Goal: Task Accomplishment & Management: Use online tool/utility

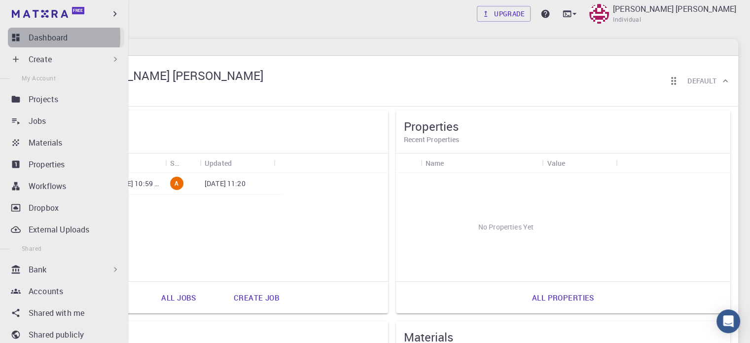
click at [35, 36] on p "Dashboard" at bounding box center [48, 38] width 39 height 12
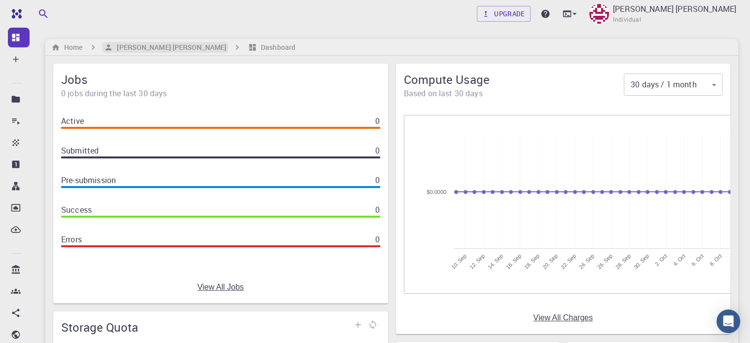
click at [143, 46] on h6 "[PERSON_NAME] [PERSON_NAME]" at bounding box center [169, 47] width 113 height 11
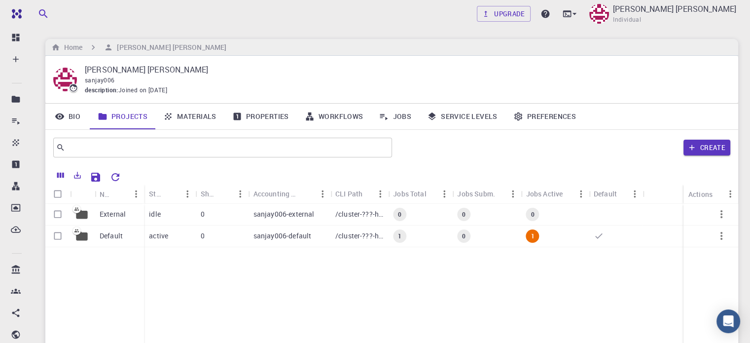
click at [180, 116] on link "Materials" at bounding box center [189, 117] width 69 height 26
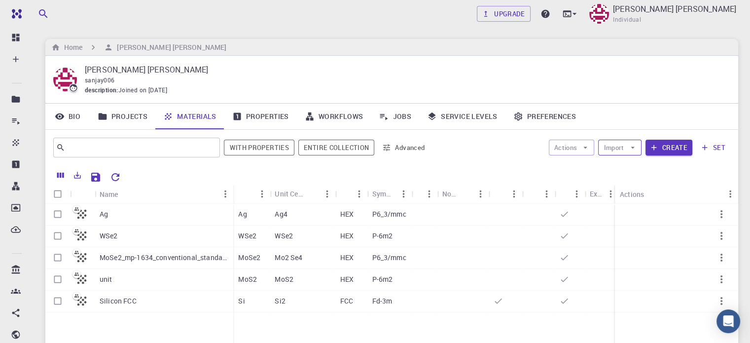
click at [615, 145] on button "Import" at bounding box center [619, 148] width 43 height 16
click at [624, 165] on div at bounding box center [616, 167] width 18 height 10
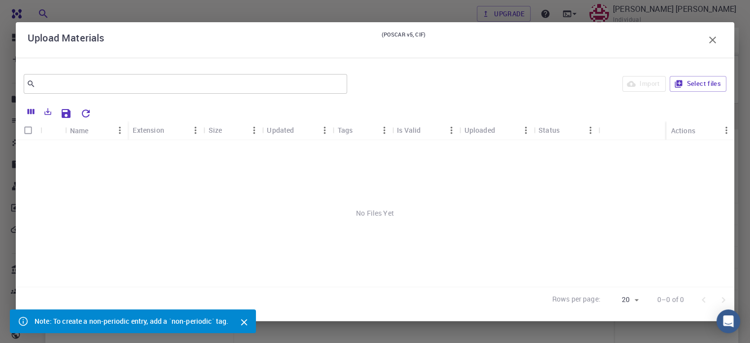
scroll to position [109, 0]
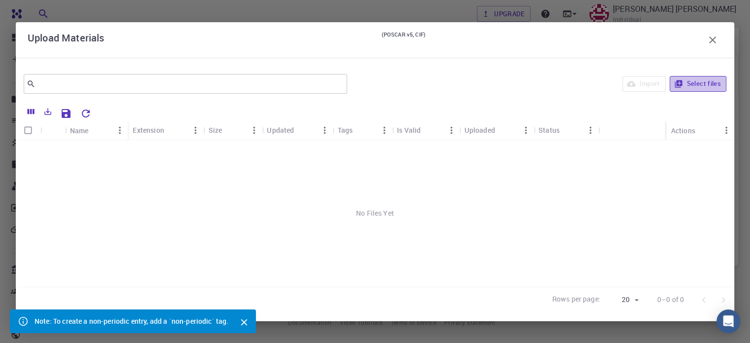
click at [674, 83] on icon "button" at bounding box center [678, 83] width 9 height 9
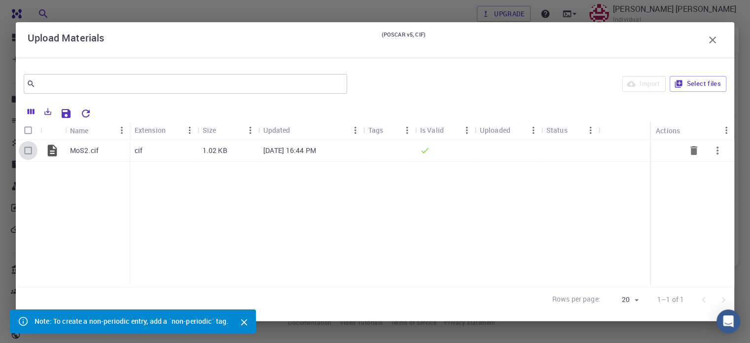
click at [26, 152] on input "Select row" at bounding box center [28, 150] width 19 height 19
checkbox input "true"
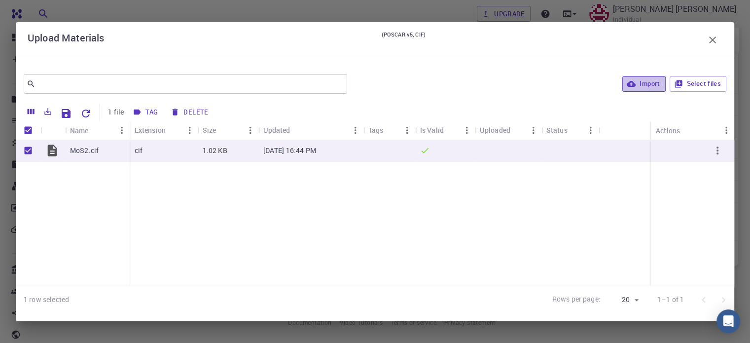
click at [645, 85] on button "Import" at bounding box center [643, 84] width 43 height 16
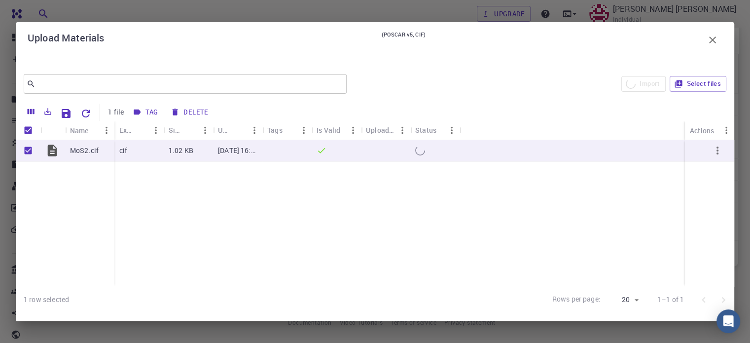
checkbox input "false"
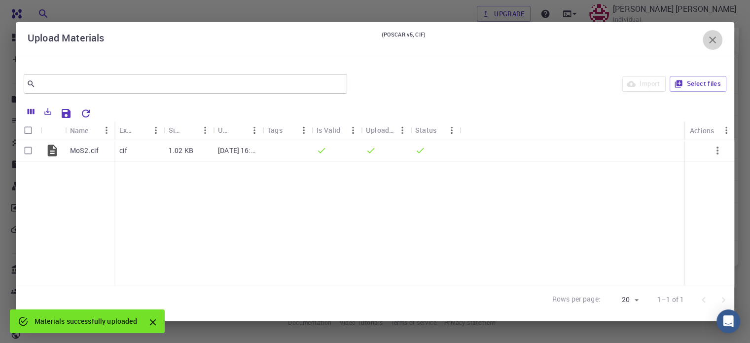
click at [711, 38] on icon "button" at bounding box center [712, 39] width 7 height 7
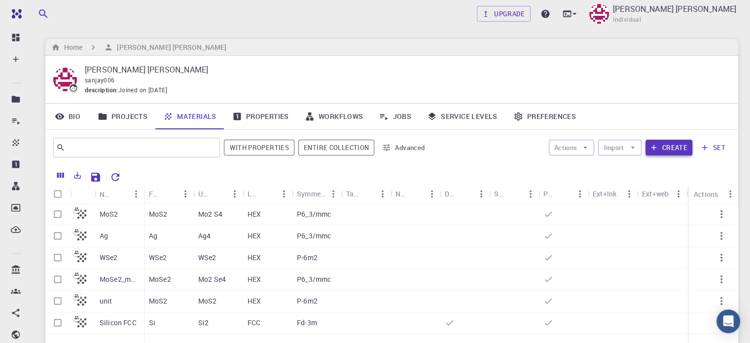
click at [655, 148] on icon "button" at bounding box center [653, 147] width 5 height 5
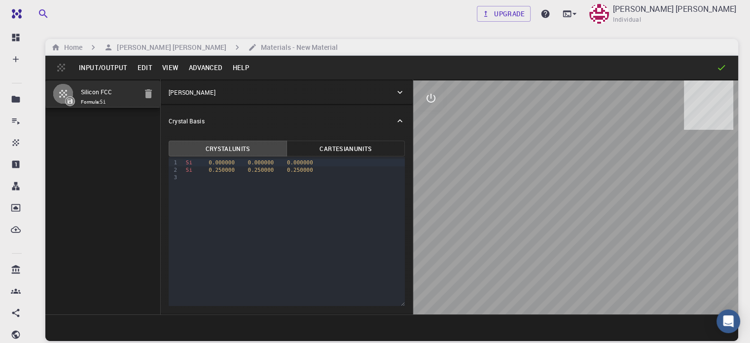
click at [114, 67] on button "Input/Output" at bounding box center [103, 68] width 58 height 16
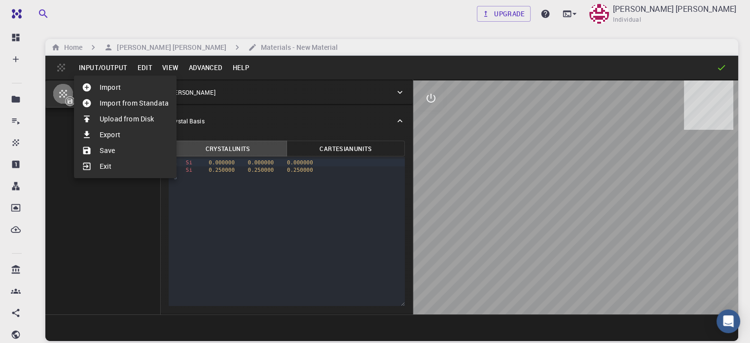
click at [121, 90] on li "Import" at bounding box center [125, 87] width 103 height 16
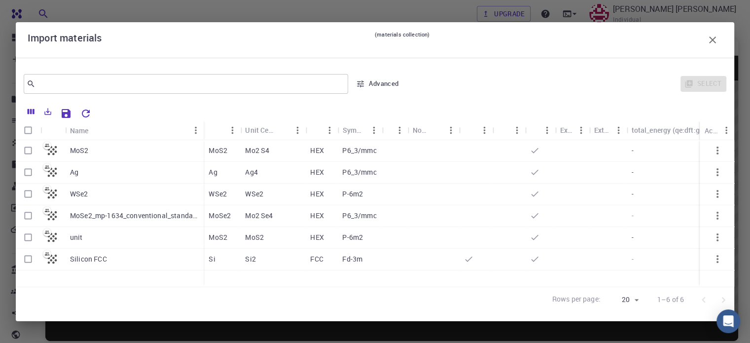
click at [29, 151] on input "Select row" at bounding box center [28, 150] width 19 height 19
checkbox input "true"
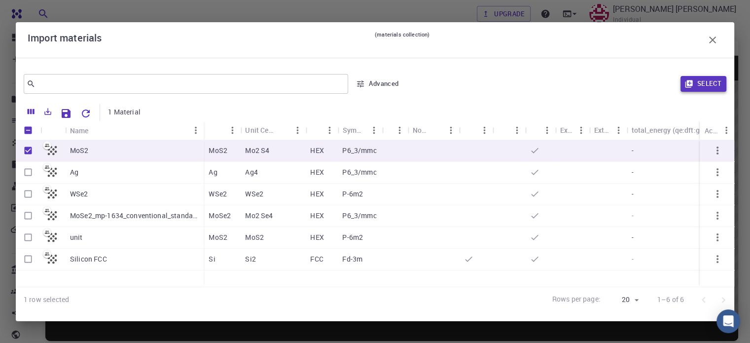
click at [688, 83] on icon "button" at bounding box center [688, 83] width 7 height 7
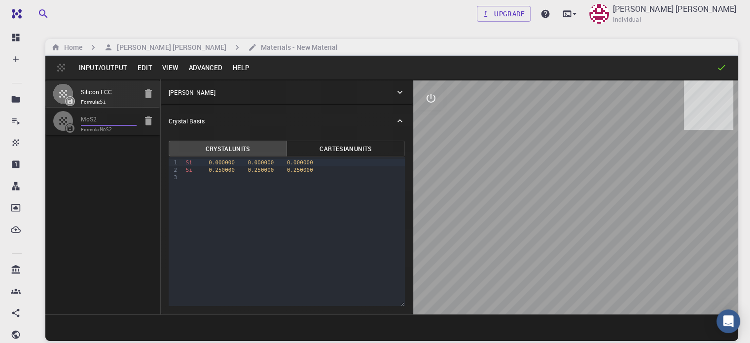
click at [101, 120] on input "MoS2" at bounding box center [109, 119] width 56 height 11
type input "HEX"
type input "3.18543231"
type input "3.1854323100000004"
type input "13.17839091"
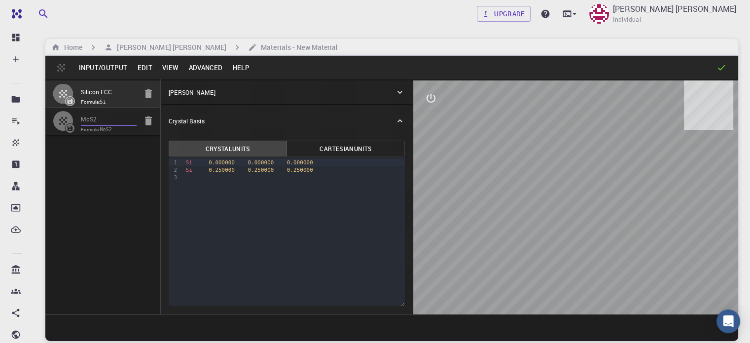
type input "90"
type input "119.99999999999999"
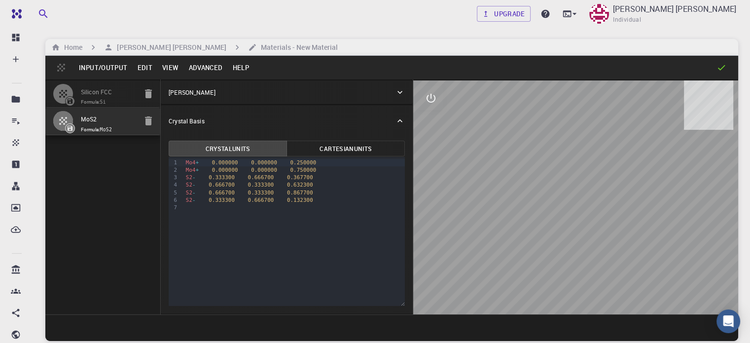
drag, startPoint x: 546, startPoint y: 223, endPoint x: 583, endPoint y: 225, distance: 37.0
click at [583, 225] on div at bounding box center [575, 197] width 325 height 234
click at [142, 120] on icon "button" at bounding box center [148, 121] width 12 height 12
type input "FCC"
type input "3.8669997952417843"
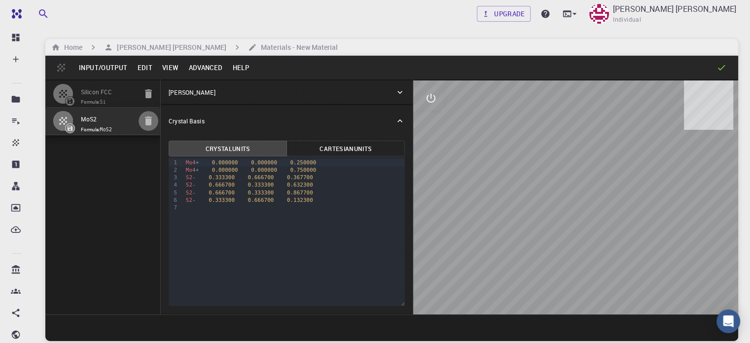
type input "3.8669998461227024"
type input "3.867"
type input "59.9999986836772"
type input "59.999998248423154"
type input "59.99999432867027"
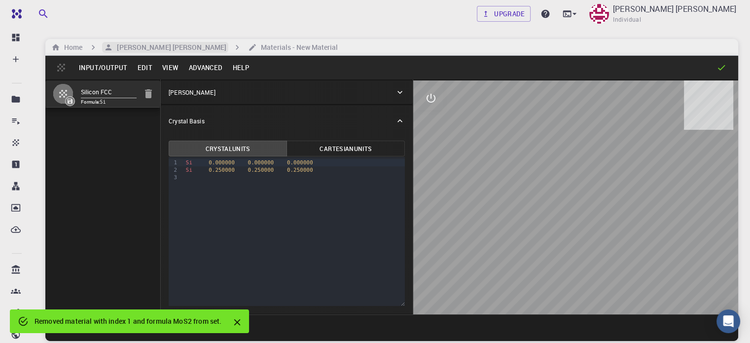
click at [129, 46] on h6 "[PERSON_NAME] [PERSON_NAME]" at bounding box center [169, 47] width 113 height 11
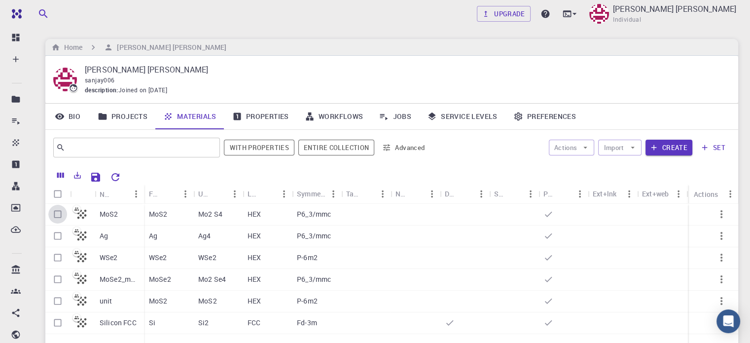
click at [55, 215] on input "Select row" at bounding box center [57, 214] width 19 height 19
checkbox input "true"
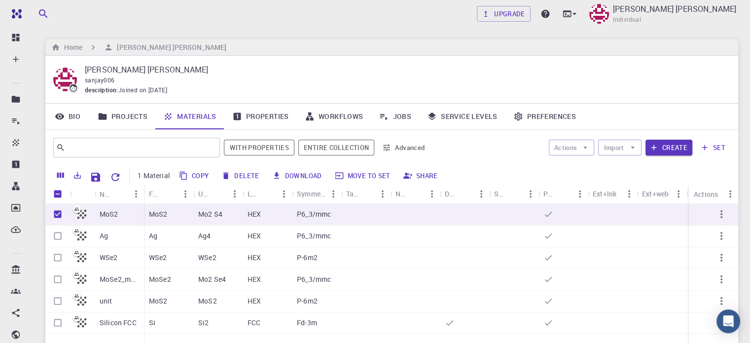
click at [237, 175] on button "Delete" at bounding box center [240, 176] width 44 height 16
checkbox input "false"
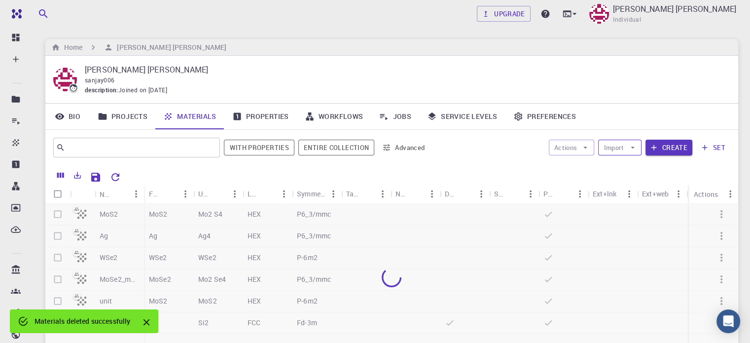
click at [611, 146] on button "Import" at bounding box center [619, 148] width 43 height 16
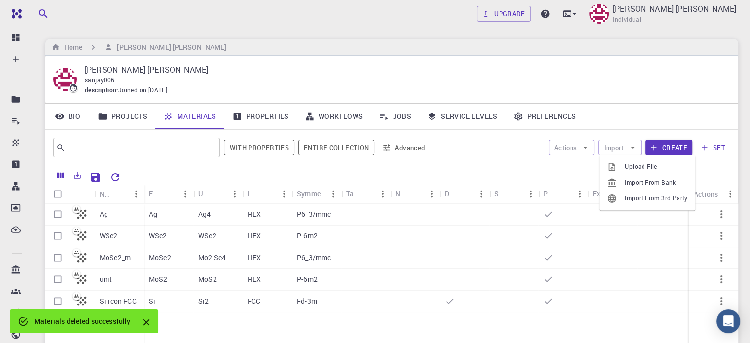
click at [627, 164] on span "Upload File" at bounding box center [656, 167] width 63 height 10
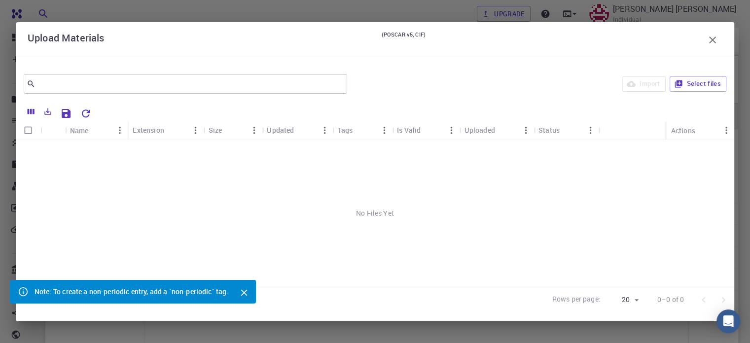
scroll to position [109, 0]
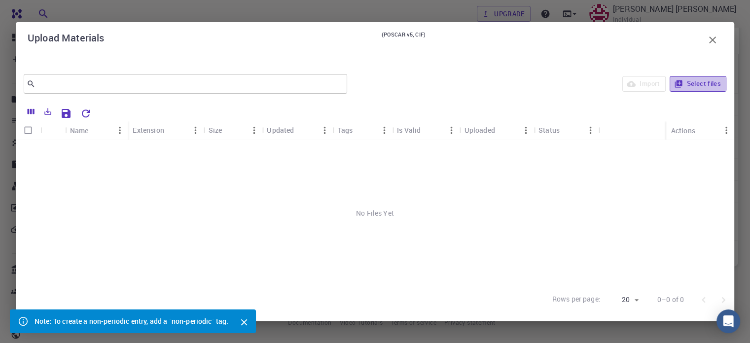
click at [699, 80] on button "Select files" at bounding box center [698, 84] width 57 height 16
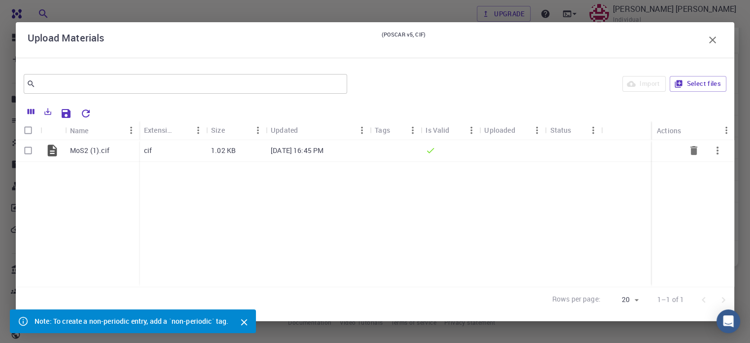
click at [32, 152] on input "Select row" at bounding box center [28, 150] width 19 height 19
checkbox input "true"
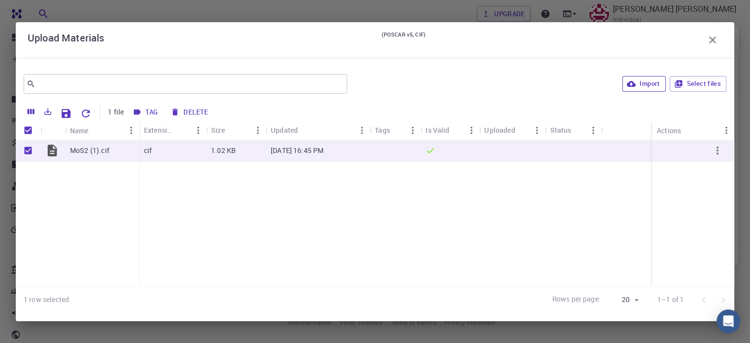
click at [640, 86] on button "Import" at bounding box center [643, 84] width 43 height 16
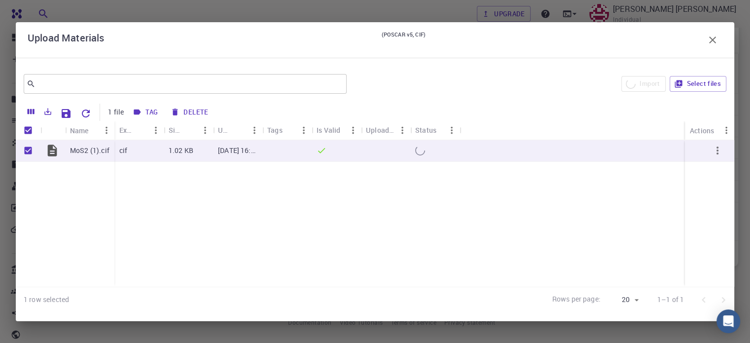
checkbox input "false"
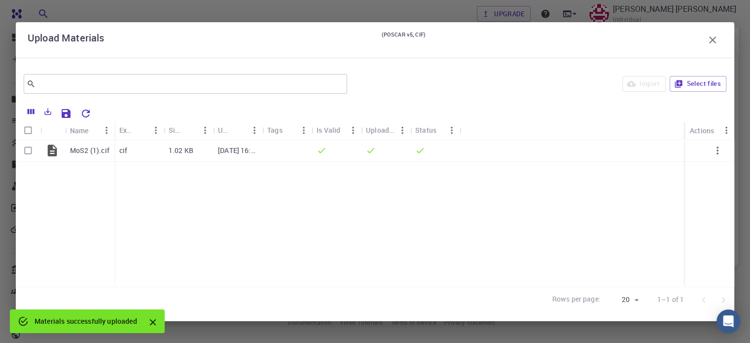
click at [711, 37] on icon "button" at bounding box center [713, 40] width 12 height 12
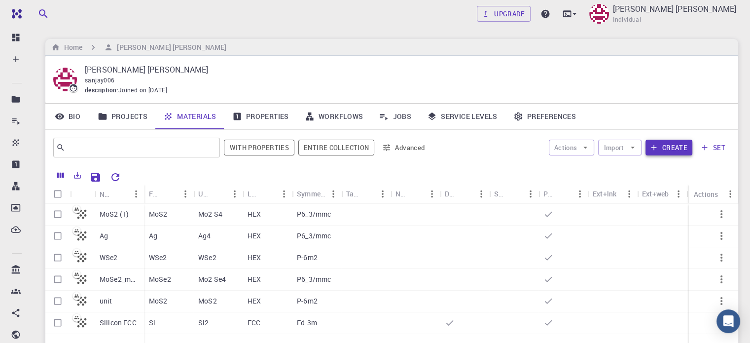
click at [666, 149] on button "Create" at bounding box center [668, 148] width 47 height 16
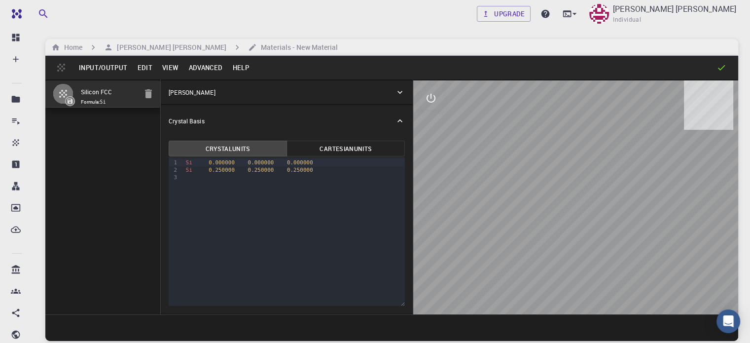
click at [101, 69] on button "Input/Output" at bounding box center [103, 68] width 58 height 16
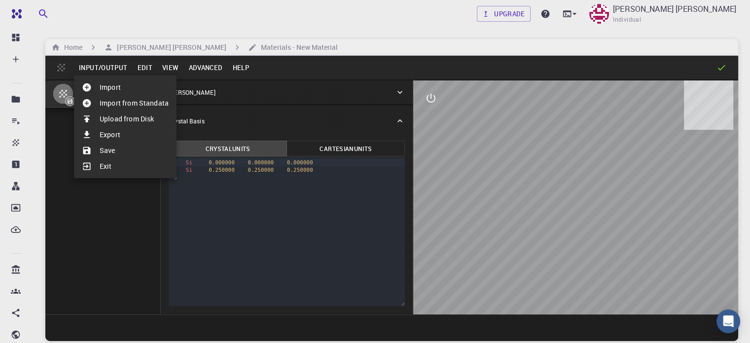
click at [102, 83] on li "Import" at bounding box center [125, 87] width 103 height 16
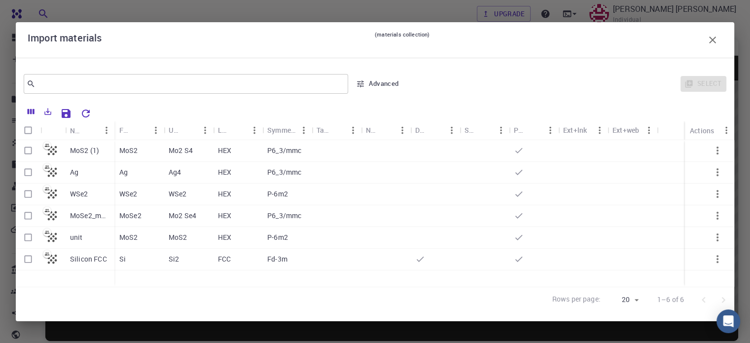
click at [32, 147] on input "Select row" at bounding box center [28, 150] width 19 height 19
checkbox input "true"
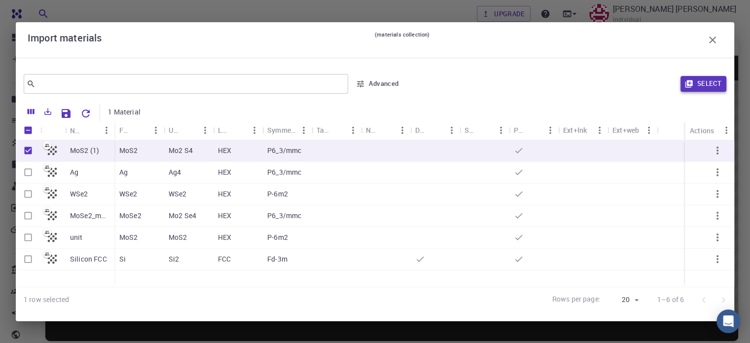
click at [692, 83] on icon "button" at bounding box center [688, 83] width 7 height 7
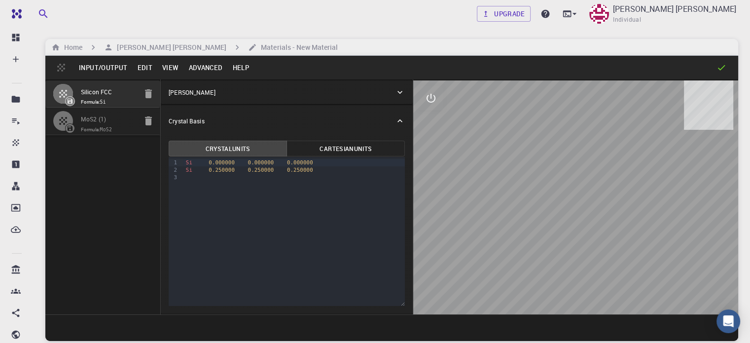
click at [145, 97] on icon "button" at bounding box center [148, 93] width 7 height 9
type input "HEX"
type input "3.19223791"
type input "13.378294"
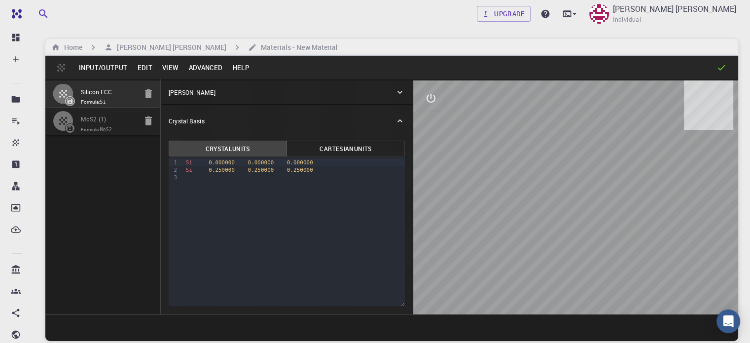
type input "90"
type input "119.99999999999999"
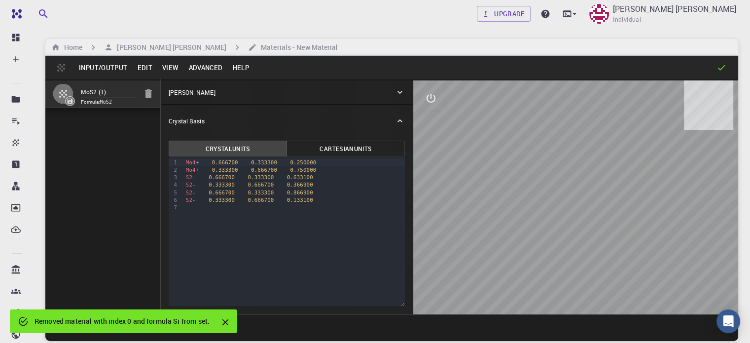
drag, startPoint x: 534, startPoint y: 199, endPoint x: 499, endPoint y: 196, distance: 34.1
click at [499, 196] on div at bounding box center [575, 197] width 325 height 234
drag, startPoint x: 586, startPoint y: 211, endPoint x: 509, endPoint y: 211, distance: 76.4
click at [510, 211] on div at bounding box center [575, 197] width 325 height 234
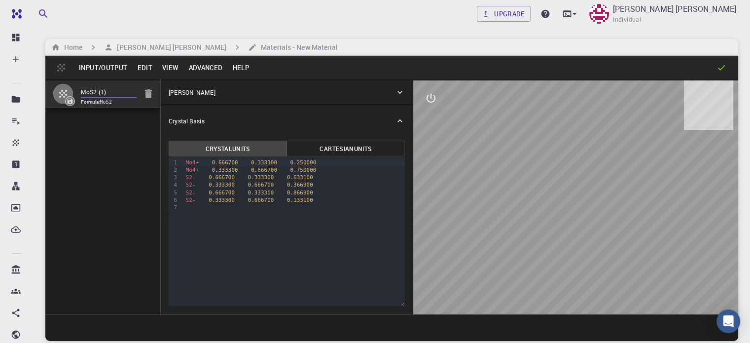
click at [91, 87] on input "MoS2 (1)" at bounding box center [109, 92] width 56 height 11
click at [83, 88] on input "MoS2 (1)" at bounding box center [109, 92] width 56 height 11
click at [145, 94] on icon "button" at bounding box center [148, 93] width 7 height 9
click at [140, 50] on h6 "[PERSON_NAME] [PERSON_NAME]" at bounding box center [169, 47] width 113 height 11
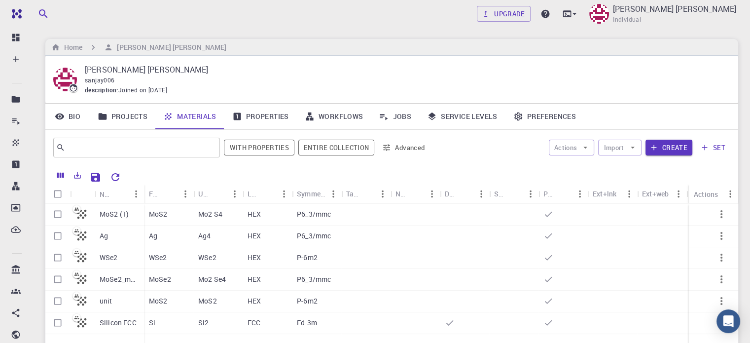
click at [58, 214] on input "Select row" at bounding box center [57, 214] width 19 height 19
checkbox input "true"
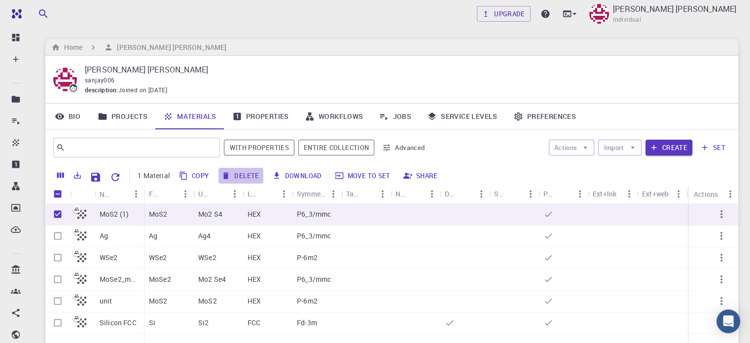
click at [232, 176] on button "Delete" at bounding box center [240, 176] width 44 height 16
checkbox input "false"
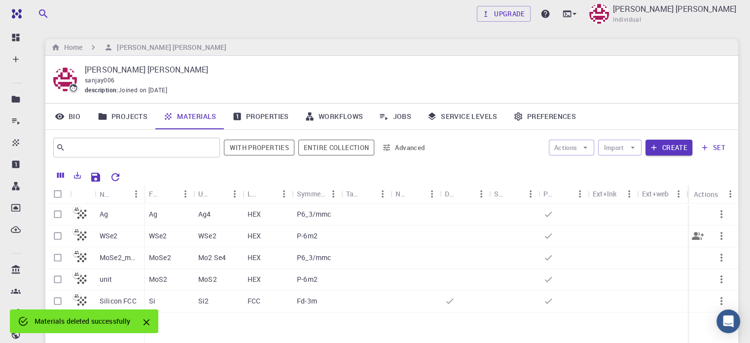
scroll to position [99, 0]
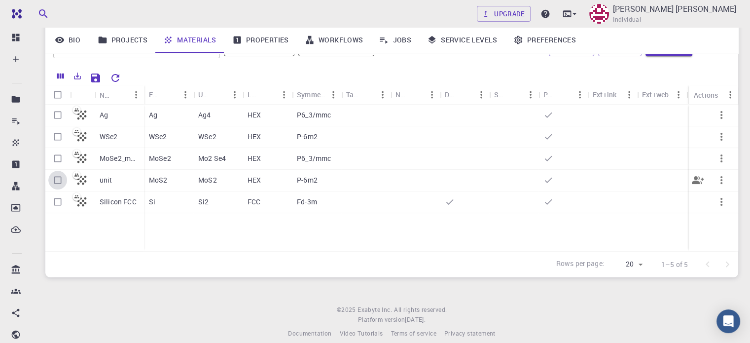
click at [52, 178] on input "Select row" at bounding box center [57, 180] width 19 height 19
checkbox input "true"
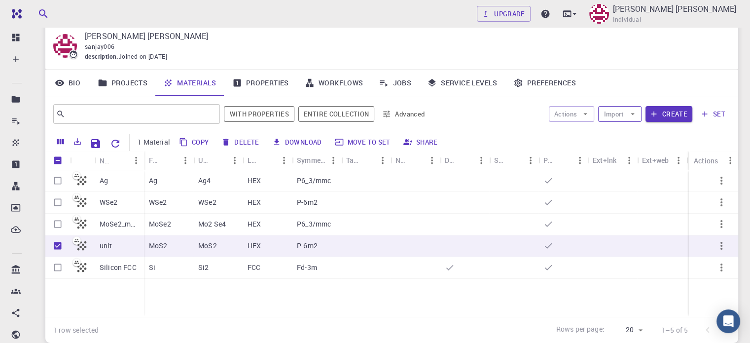
scroll to position [0, 0]
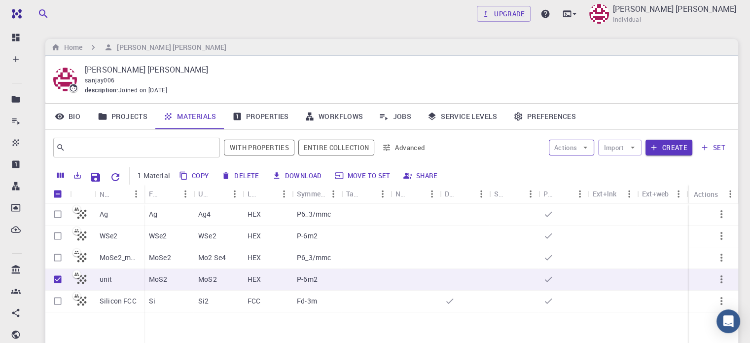
click at [580, 145] on button "Actions" at bounding box center [572, 148] width 46 height 16
click at [581, 162] on span "Create Job" at bounding box center [590, 167] width 31 height 10
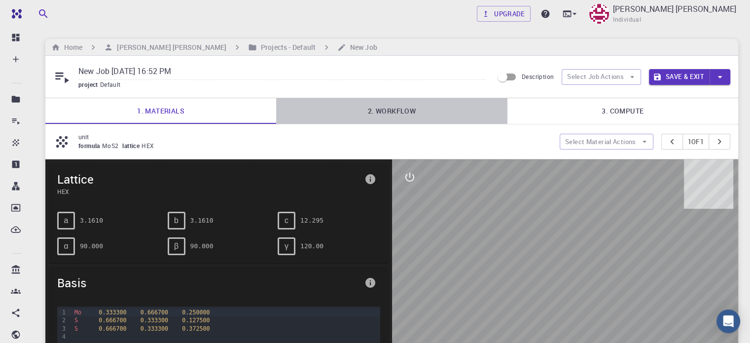
click at [387, 109] on link "2. Workflow" at bounding box center [391, 111] width 231 height 26
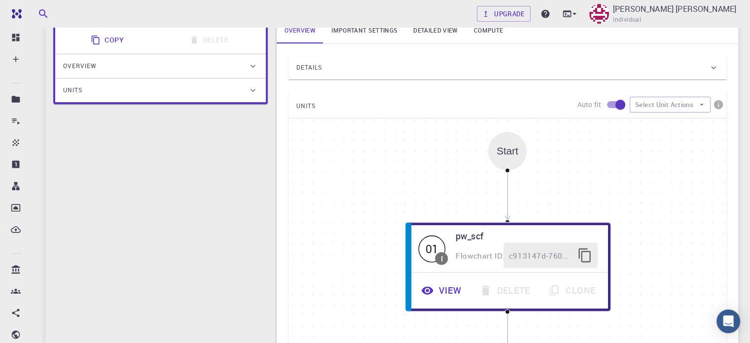
scroll to position [247, 0]
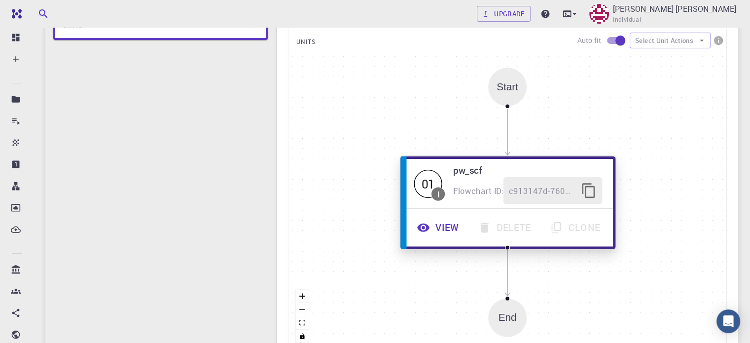
click at [448, 223] on button "View" at bounding box center [439, 227] width 61 height 27
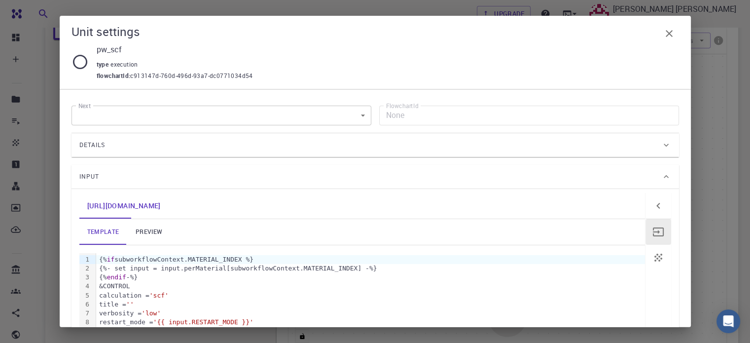
click at [143, 231] on link "preview" at bounding box center [149, 232] width 44 height 26
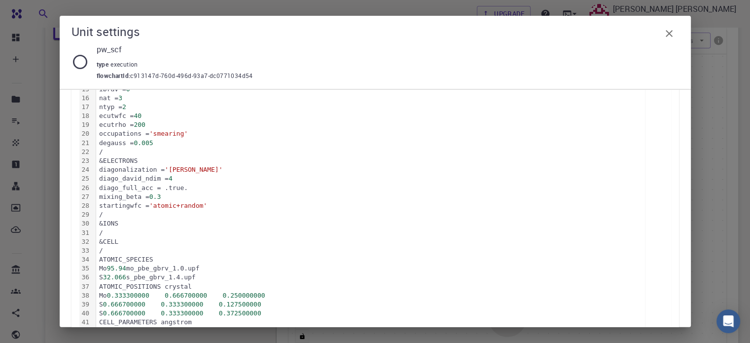
scroll to position [394, 0]
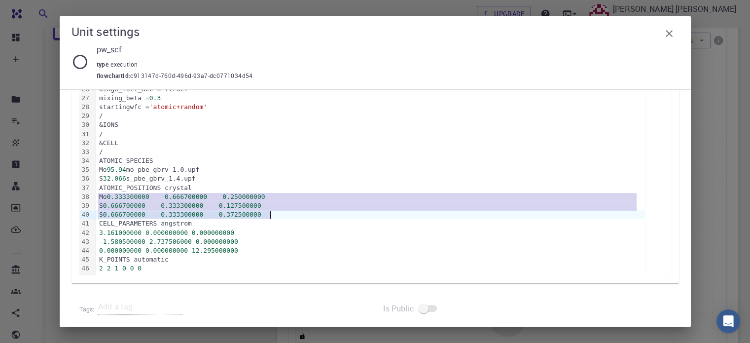
drag, startPoint x: 99, startPoint y: 194, endPoint x: 271, endPoint y: 215, distance: 173.3
click at [271, 215] on div "&CONTROL calculation = 'scf' title = '' verbosity = 'low' restart_mode = 'from_…" at bounding box center [370, 66] width 549 height 417
copy div "Mo 0.333300000 0.666700000 0.250000000 S 0.666700000 0.333300000 0.127500000 S …"
